Goal: Find specific page/section: Find specific page/section

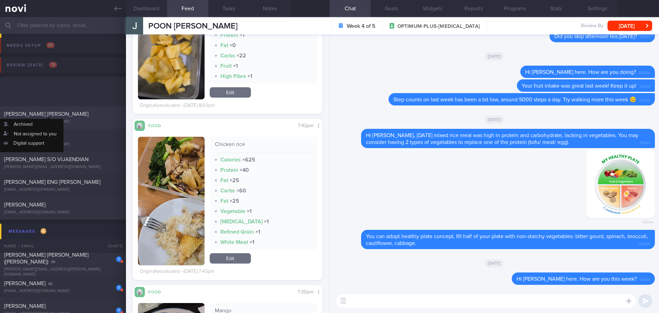
scroll to position [137, 0]
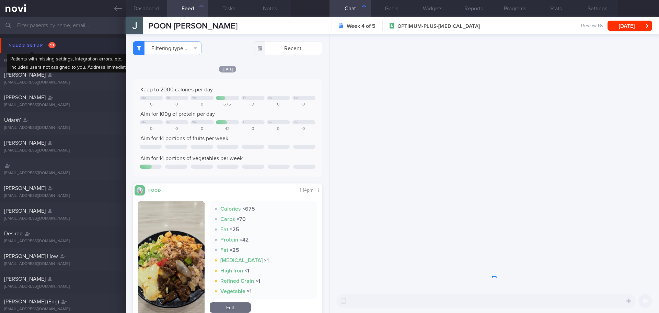
click at [37, 46] on div "Needs setup 91" at bounding box center [32, 45] width 50 height 9
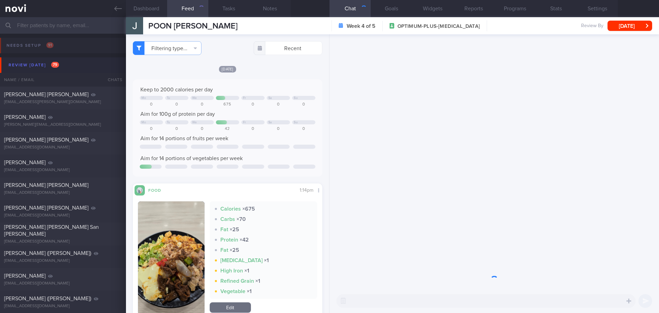
click at [23, 70] on button "Review [DATE] 79" at bounding box center [331, 64] width 662 height 15
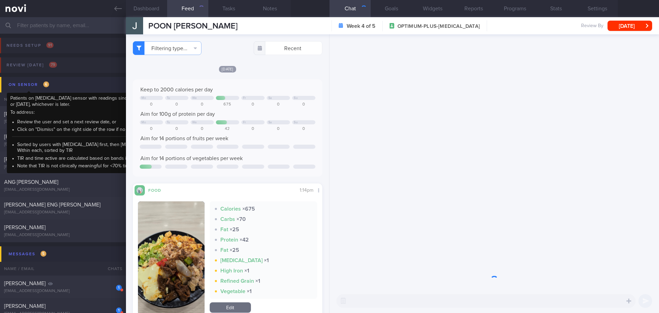
click at [32, 87] on div "On sensor 6" at bounding box center [29, 84] width 44 height 9
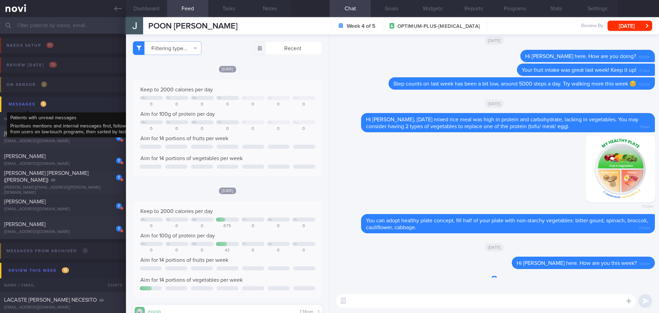
scroll to position [34, 0]
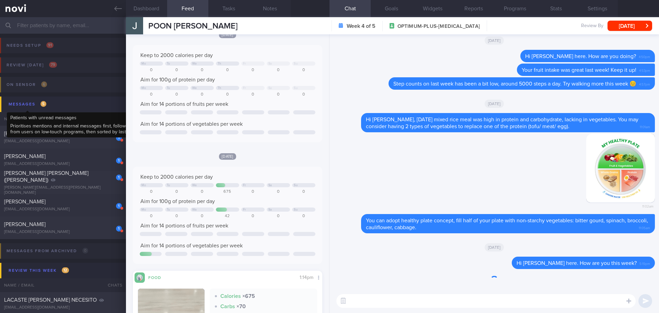
click at [34, 105] on div "Messages 5" at bounding box center [27, 104] width 41 height 9
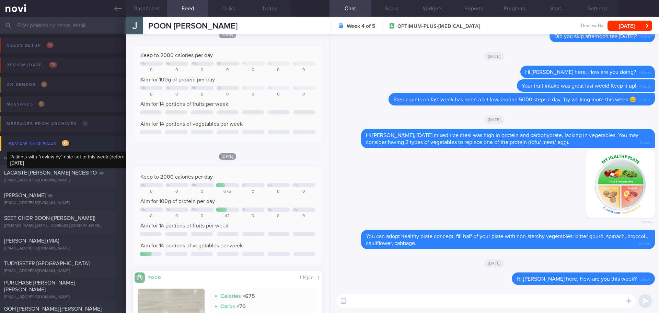
click at [44, 144] on div "Review this week 12" at bounding box center [39, 143] width 64 height 9
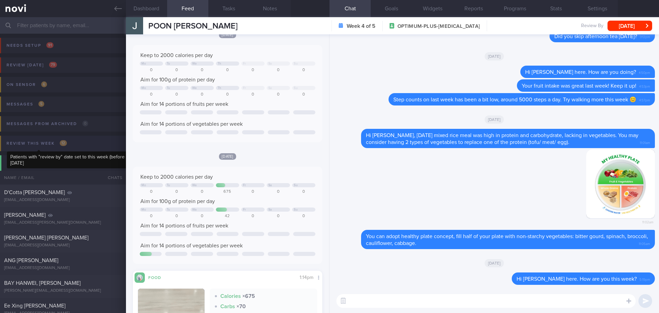
click at [49, 143] on div "Review this week 12" at bounding box center [37, 143] width 64 height 9
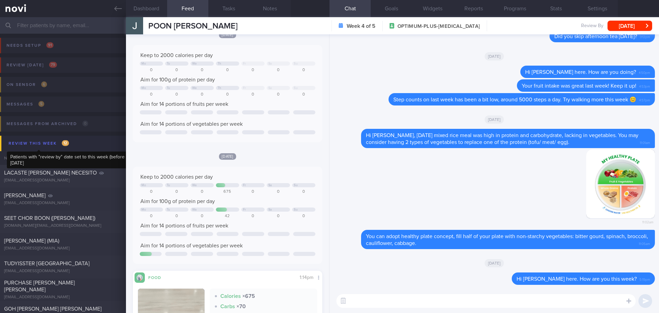
click at [49, 143] on div "Review this week 12" at bounding box center [39, 143] width 64 height 9
